Goal: Check status: Check status

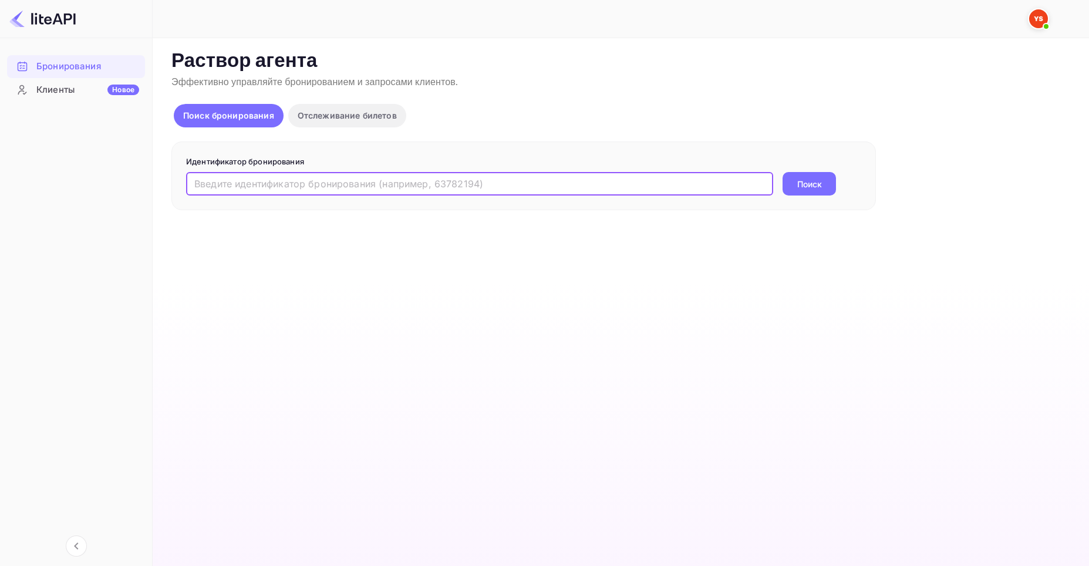
paste input "9308097"
type input "9308097"
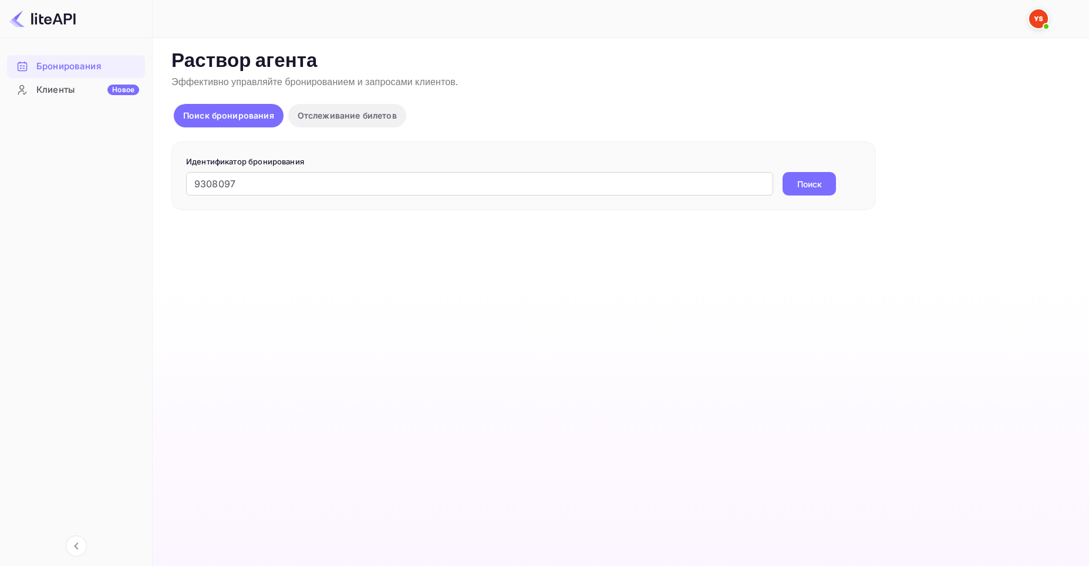
click at [812, 181] on body "Бронирования Клиенты Новое Now you can check your travel website directly from …" at bounding box center [544, 283] width 1089 height 566
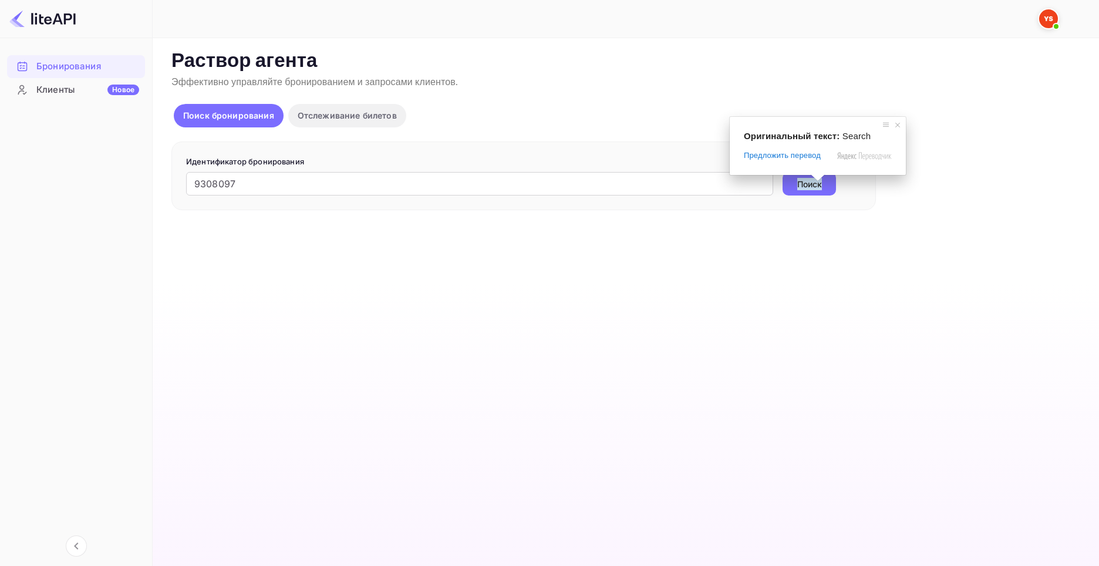
click at [808, 181] on ya-tr-span "Поиск" at bounding box center [810, 184] width 25 height 12
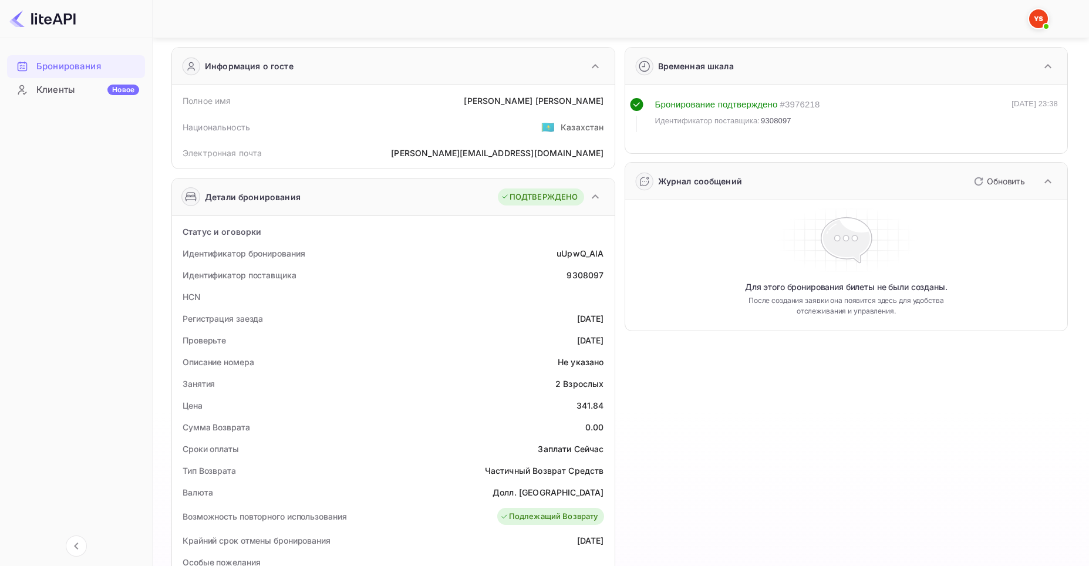
scroll to position [59, 0]
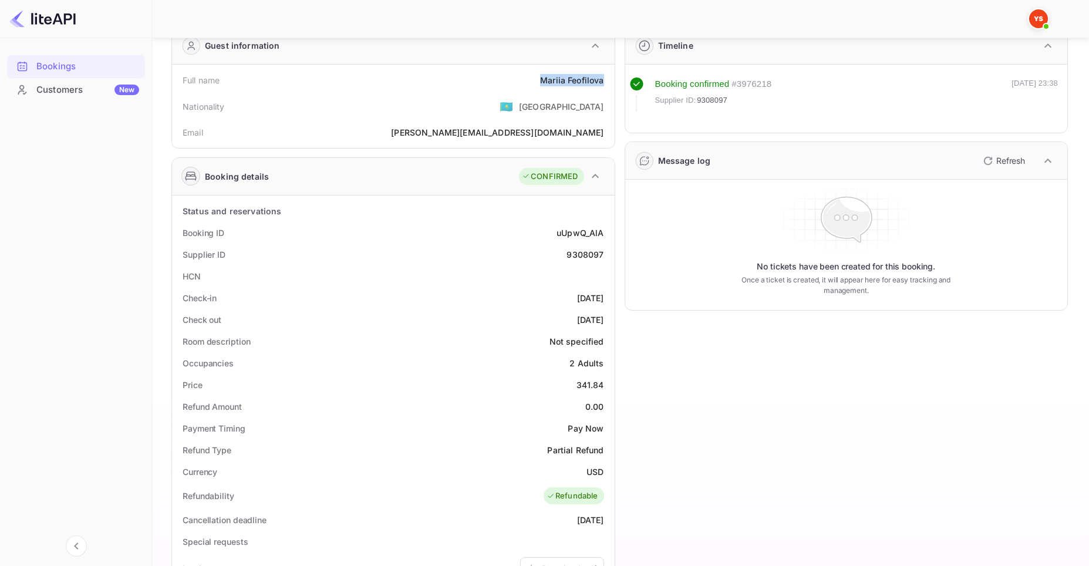
drag, startPoint x: 541, startPoint y: 82, endPoint x: 605, endPoint y: 82, distance: 64.6
click at [605, 82] on div "Full name [PERSON_NAME]" at bounding box center [393, 80] width 433 height 22
copy div "[PERSON_NAME]"
drag, startPoint x: 568, startPoint y: 257, endPoint x: 602, endPoint y: 254, distance: 33.6
click at [602, 254] on div "9308097" at bounding box center [585, 254] width 37 height 12
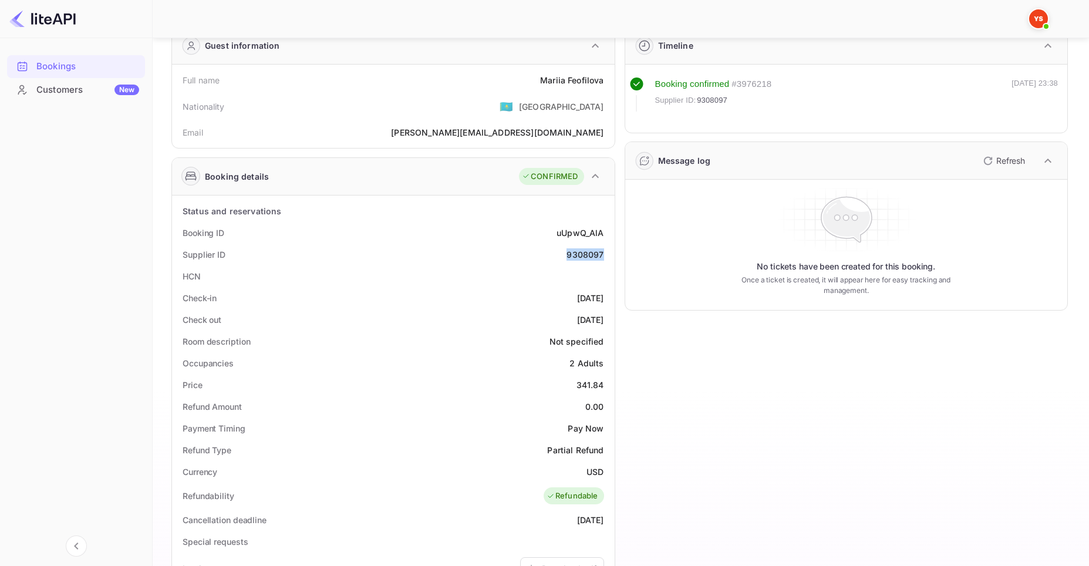
copy div "9308097"
drag, startPoint x: 578, startPoint y: 384, endPoint x: 604, endPoint y: 386, distance: 25.9
click at [604, 386] on div "341.84" at bounding box center [591, 385] width 28 height 12
copy div "341.84"
drag, startPoint x: 587, startPoint y: 474, endPoint x: 605, endPoint y: 474, distance: 18.8
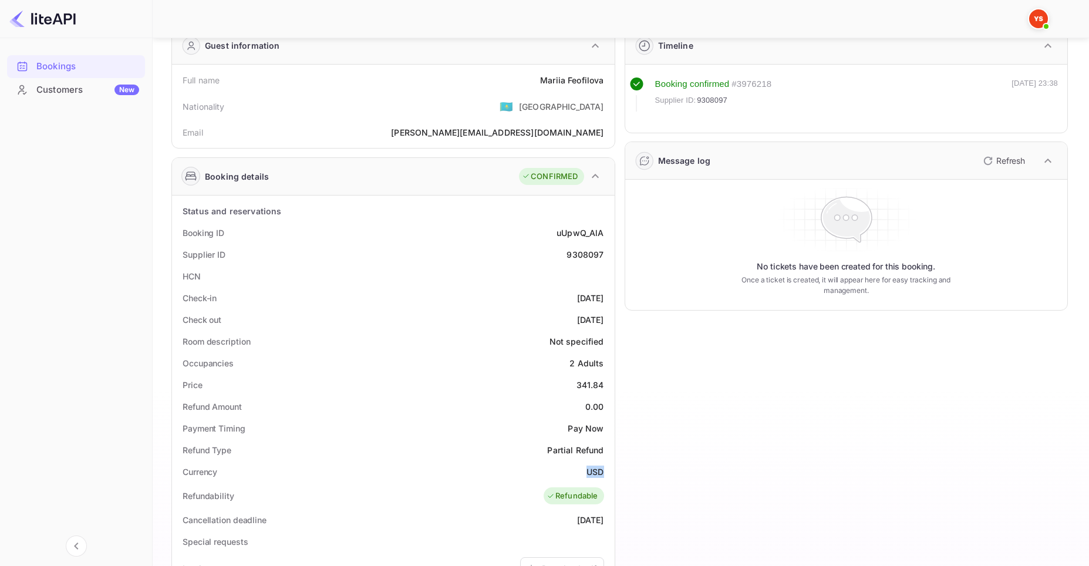
click at [605, 474] on div "Currency USD" at bounding box center [393, 472] width 433 height 22
copy ya-tr-span "USD"
